Goal: Check status: Check status

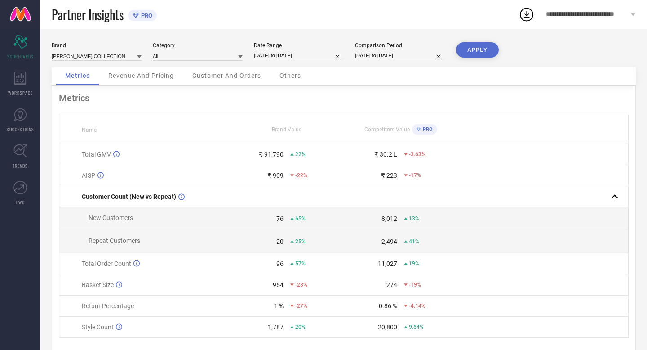
click at [318, 56] on input "[DATE] to [DATE]" at bounding box center [299, 55] width 90 height 9
select select "7"
select select "2025"
select select "8"
select select "2025"
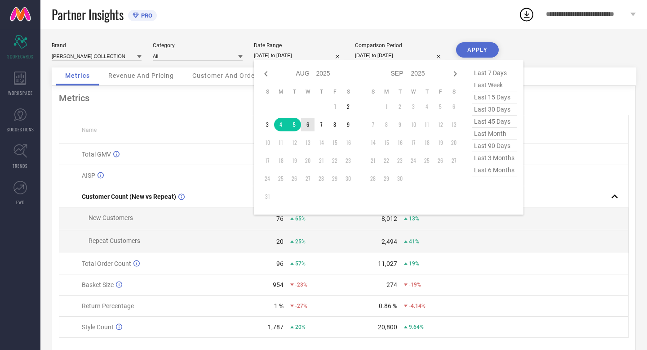
click at [306, 124] on td "6" at bounding box center [307, 124] width 13 height 13
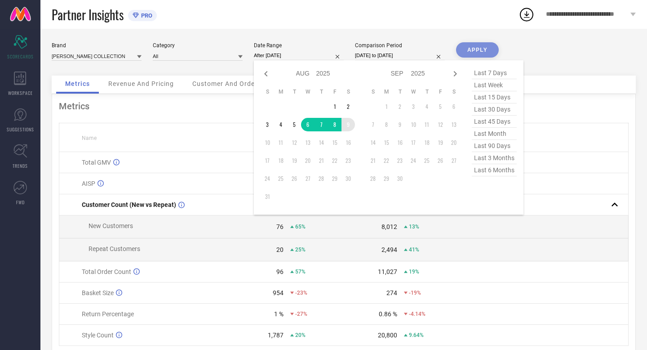
type input "[DATE] to [DATE]"
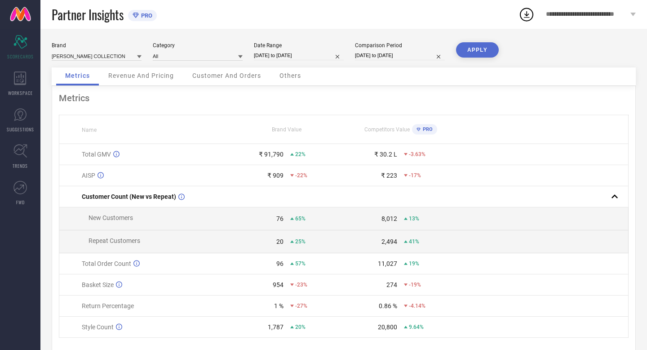
click at [418, 56] on input "[DATE] to [DATE]" at bounding box center [400, 55] width 90 height 9
select select "7"
select select "2024"
select select "8"
select select "2024"
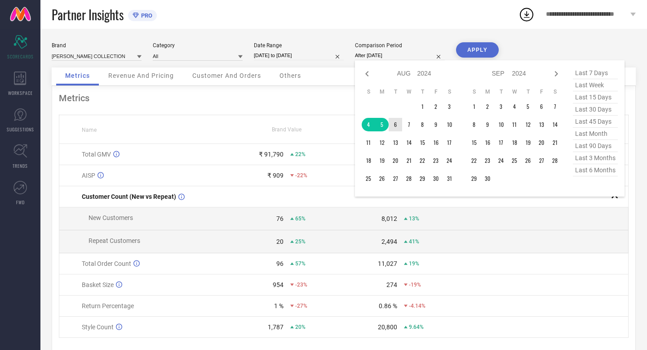
click at [395, 123] on td "6" at bounding box center [395, 124] width 13 height 13
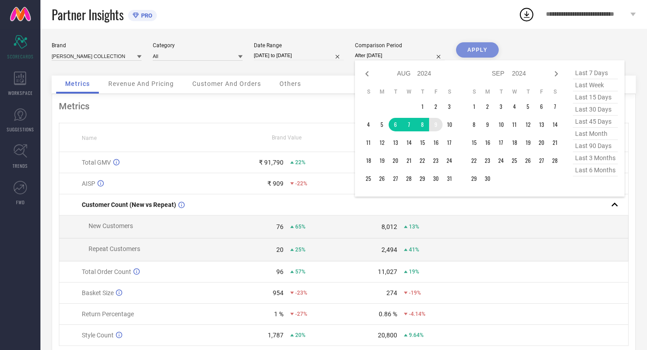
type input "[DATE] to [DATE]"
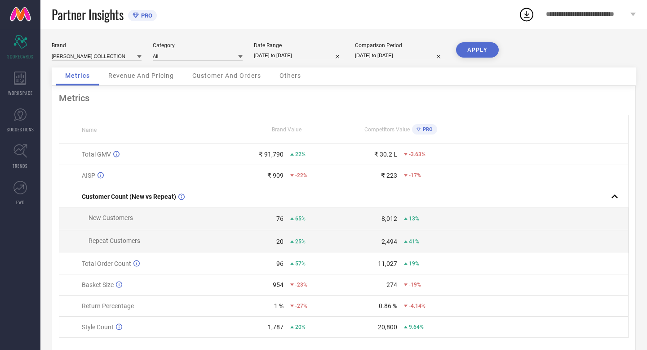
click at [470, 50] on button "APPLY" at bounding box center [477, 49] width 43 height 15
